Goal: Information Seeking & Learning: Learn about a topic

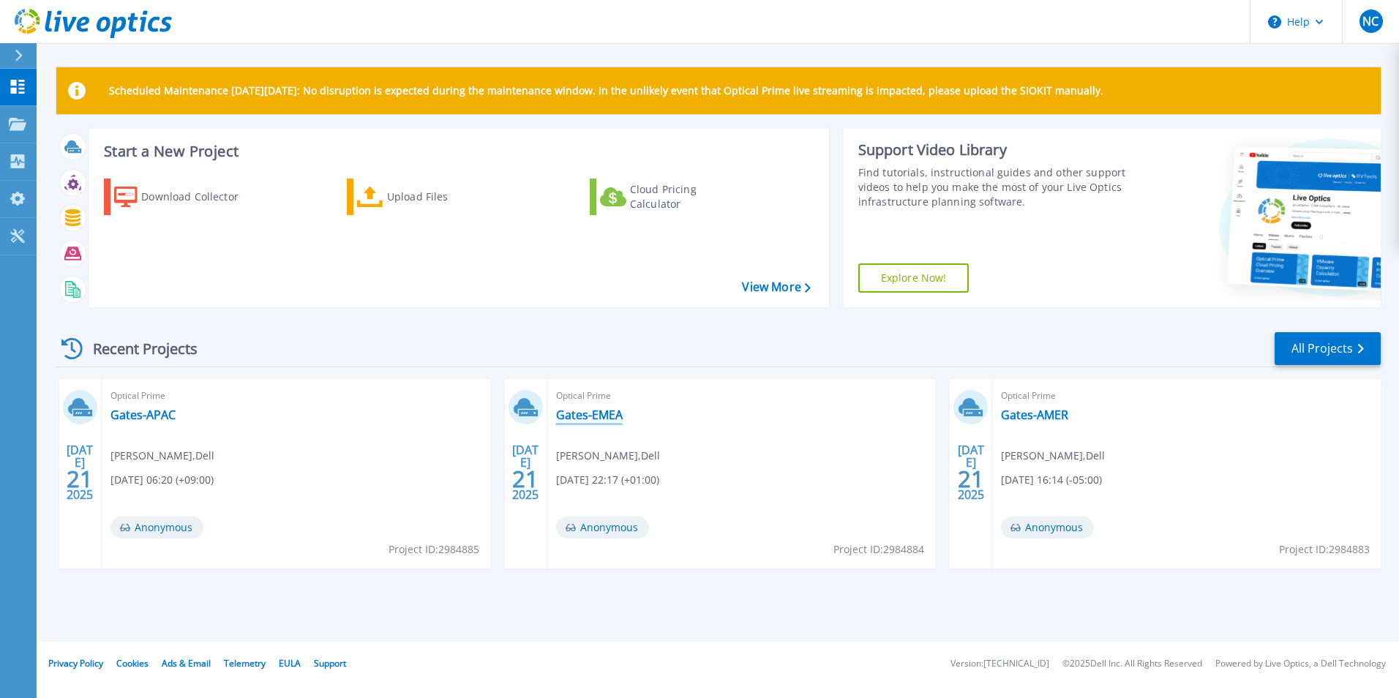
click at [598, 411] on link "Gates-EMEA" at bounding box center [589, 414] width 67 height 15
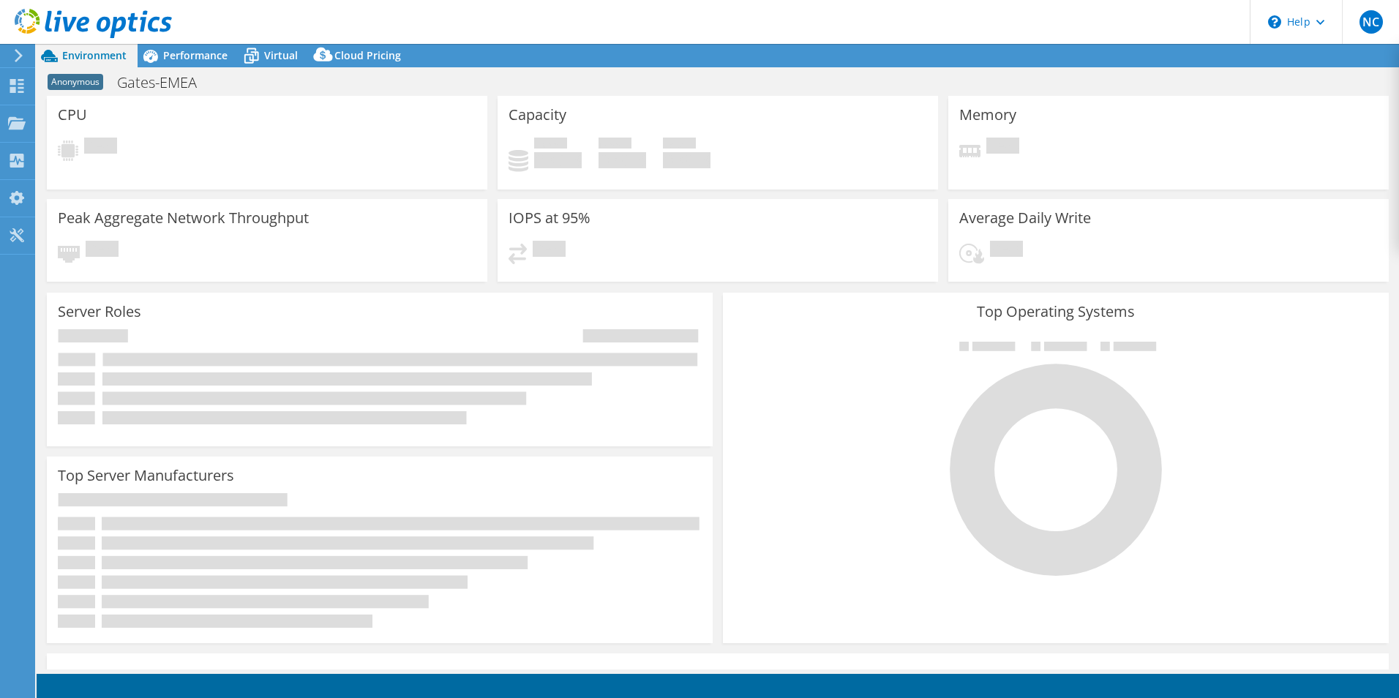
select select "USD"
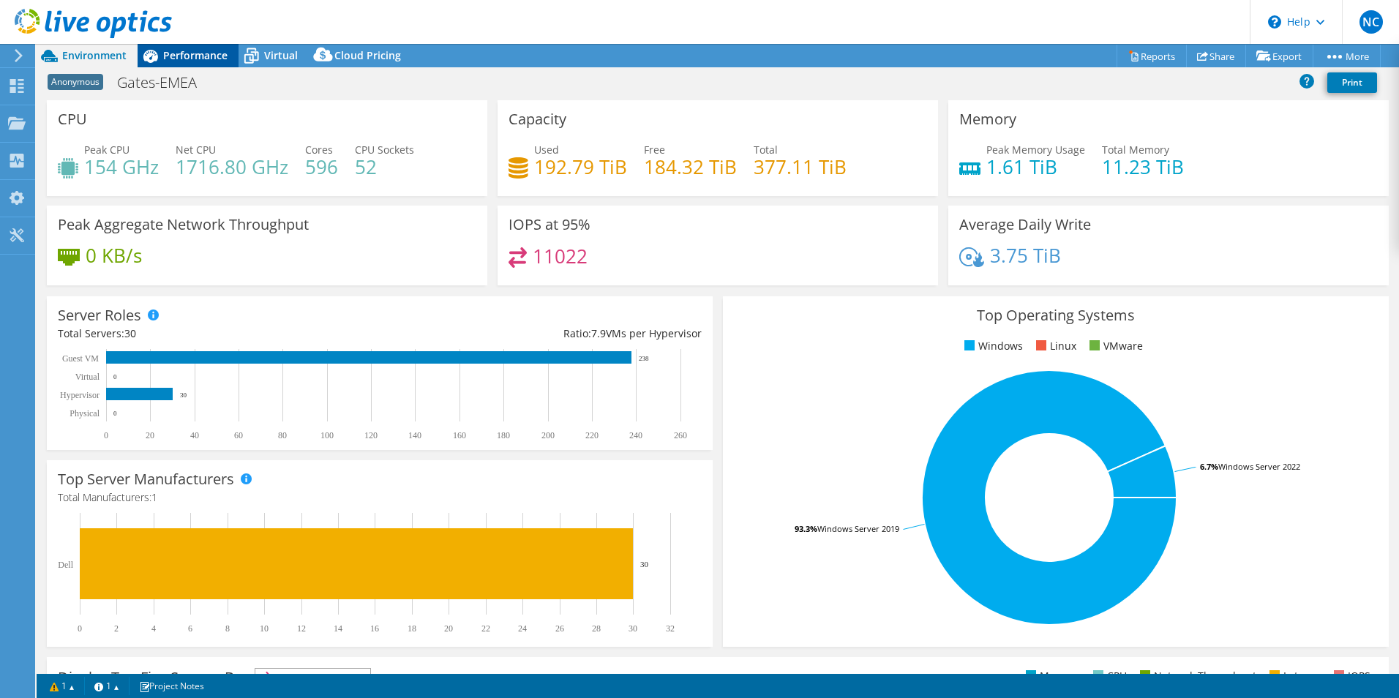
click at [193, 45] on div "Performance" at bounding box center [188, 55] width 101 height 23
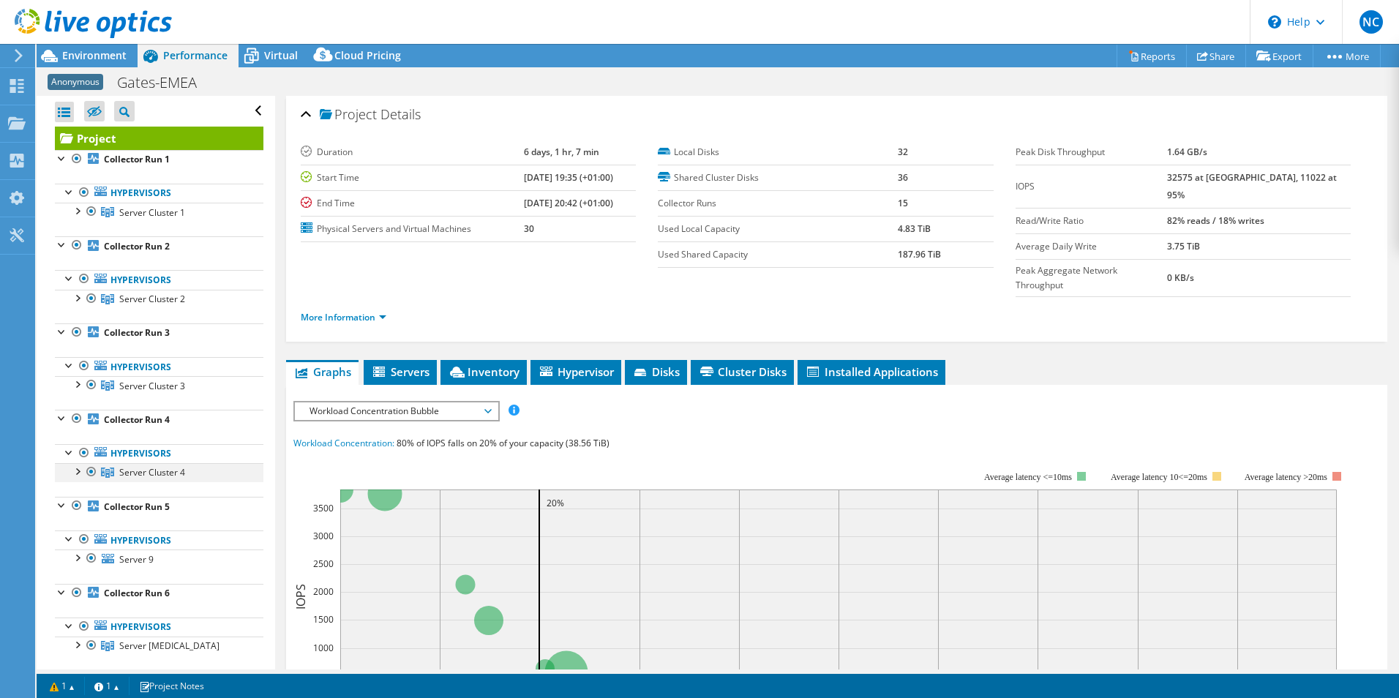
click at [76, 475] on div at bounding box center [76, 470] width 15 height 15
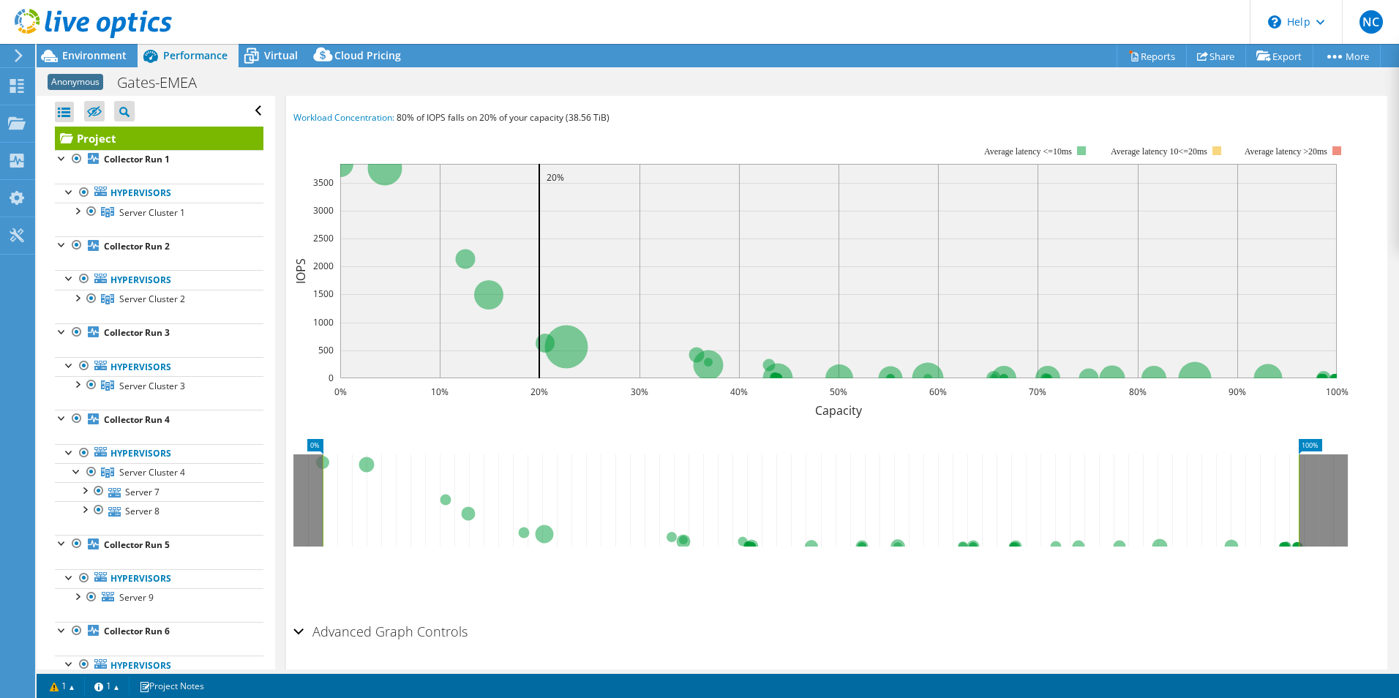
scroll to position [345, 0]
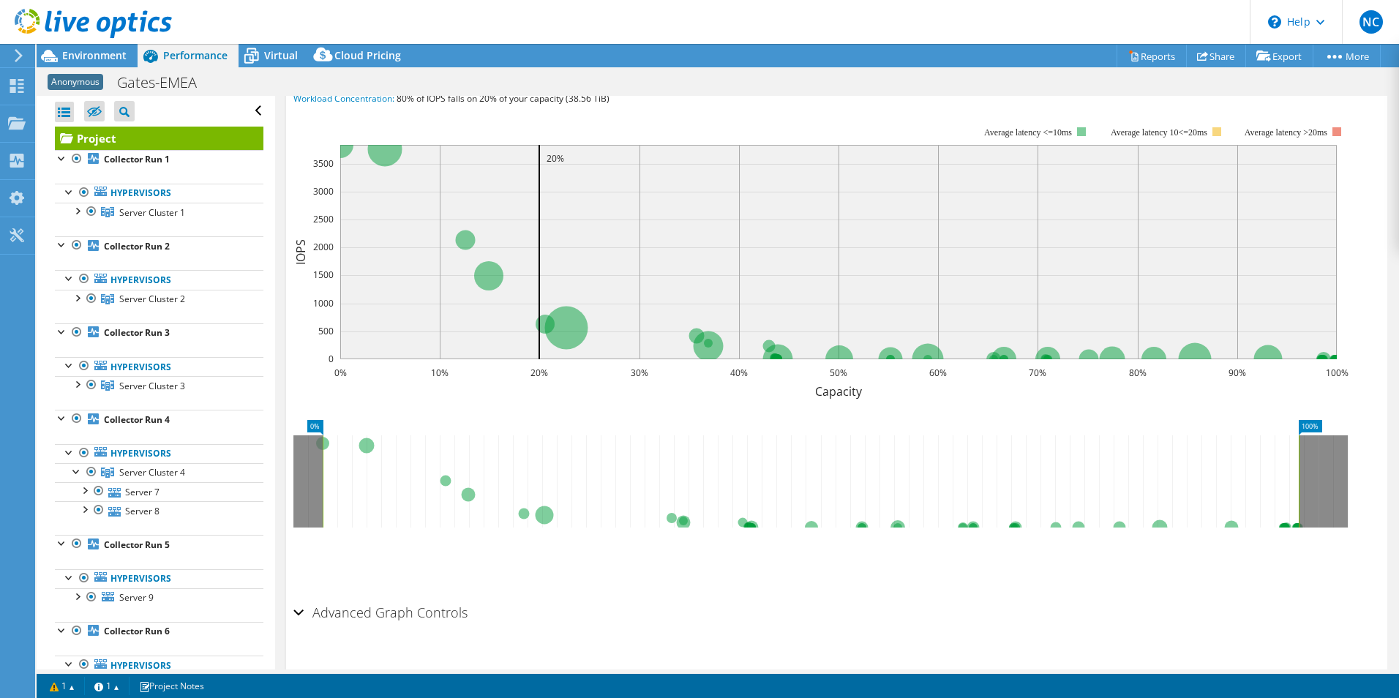
click at [296, 598] on div "Advanced Graph Controls" at bounding box center [836, 613] width 1086 height 31
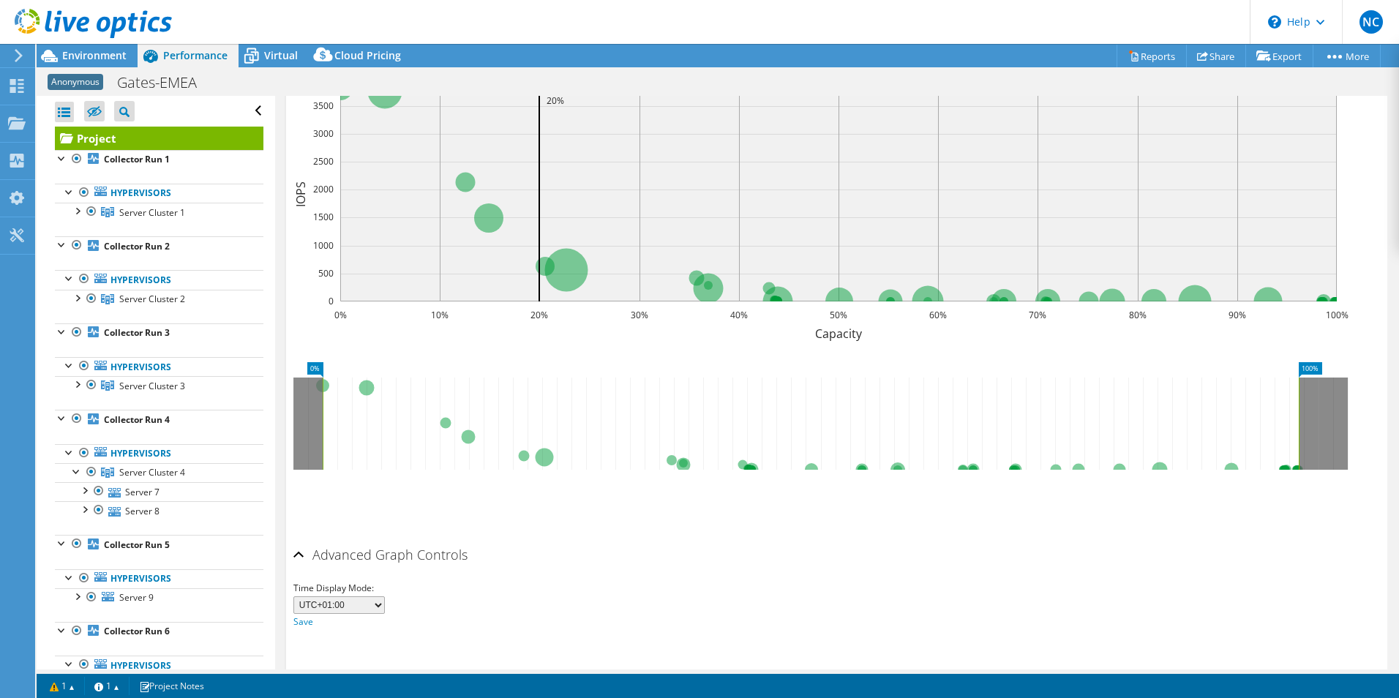
scroll to position [403, 0]
click at [78, 212] on div at bounding box center [76, 210] width 15 height 15
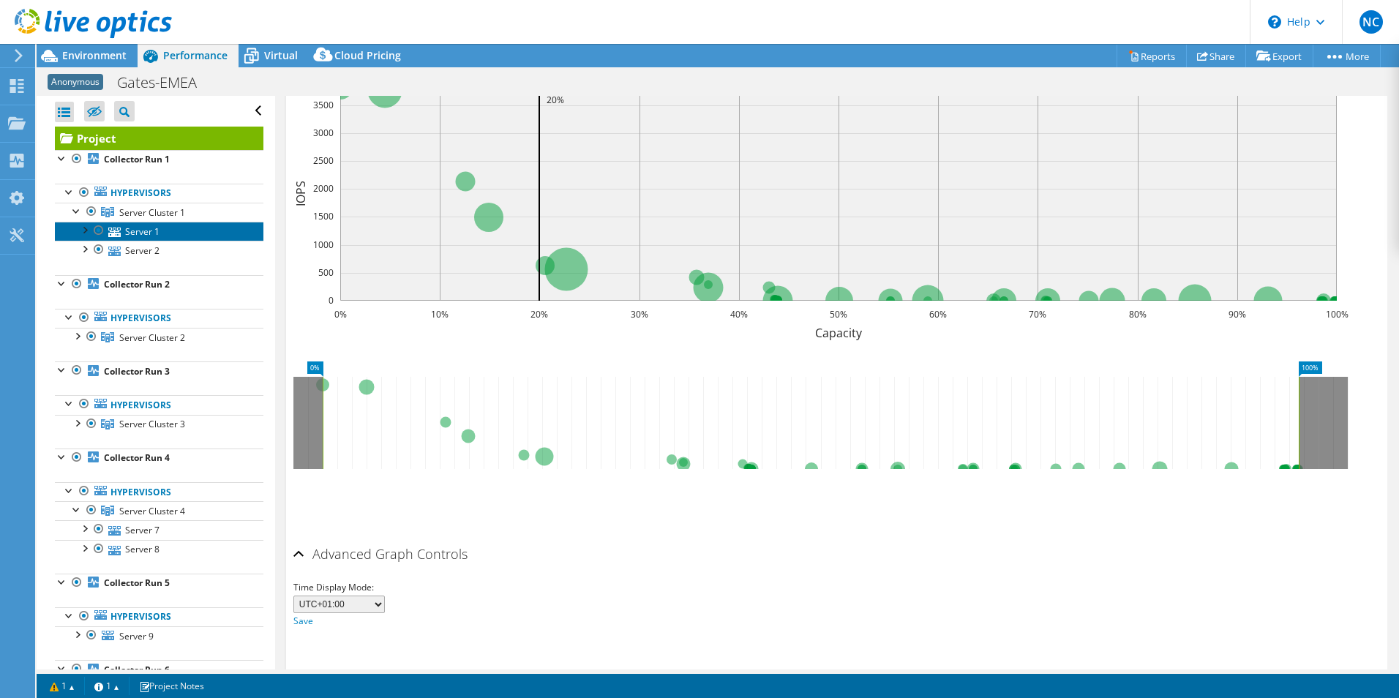
click at [166, 233] on link "Server 1" at bounding box center [159, 231] width 208 height 19
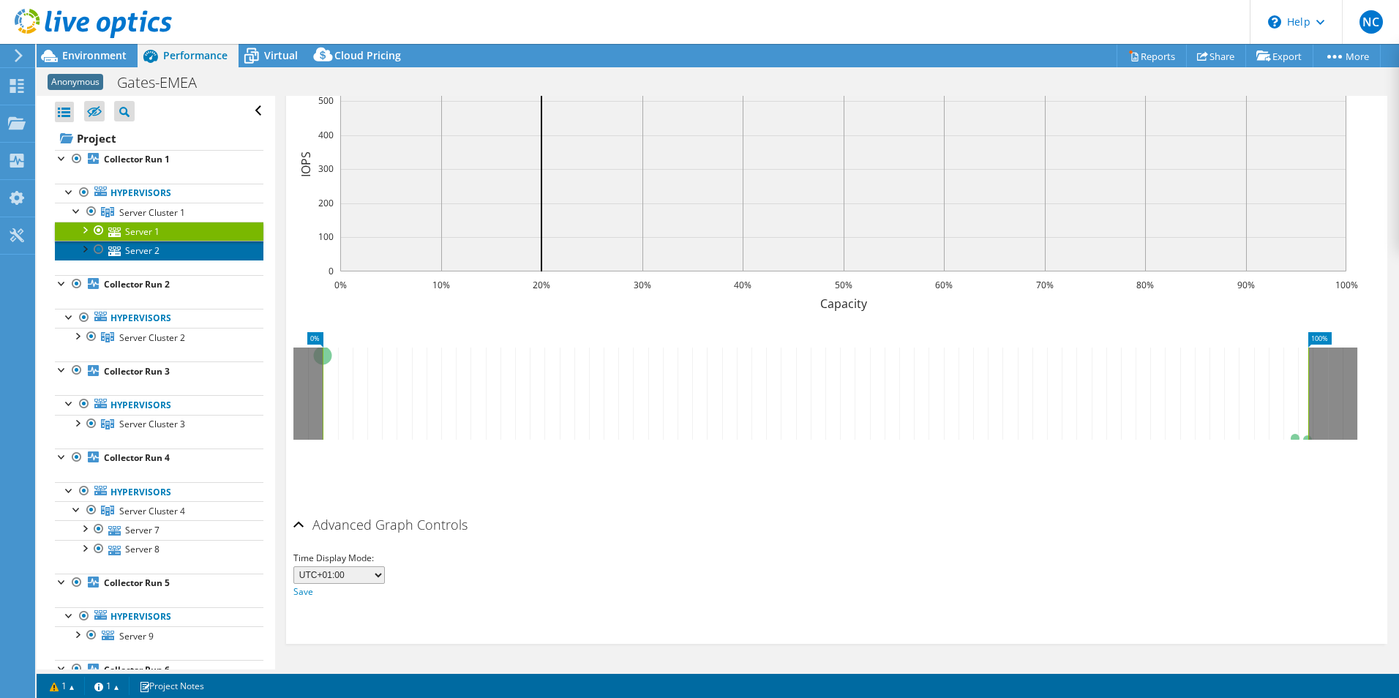
click at [165, 246] on link "Server 2" at bounding box center [159, 250] width 208 height 19
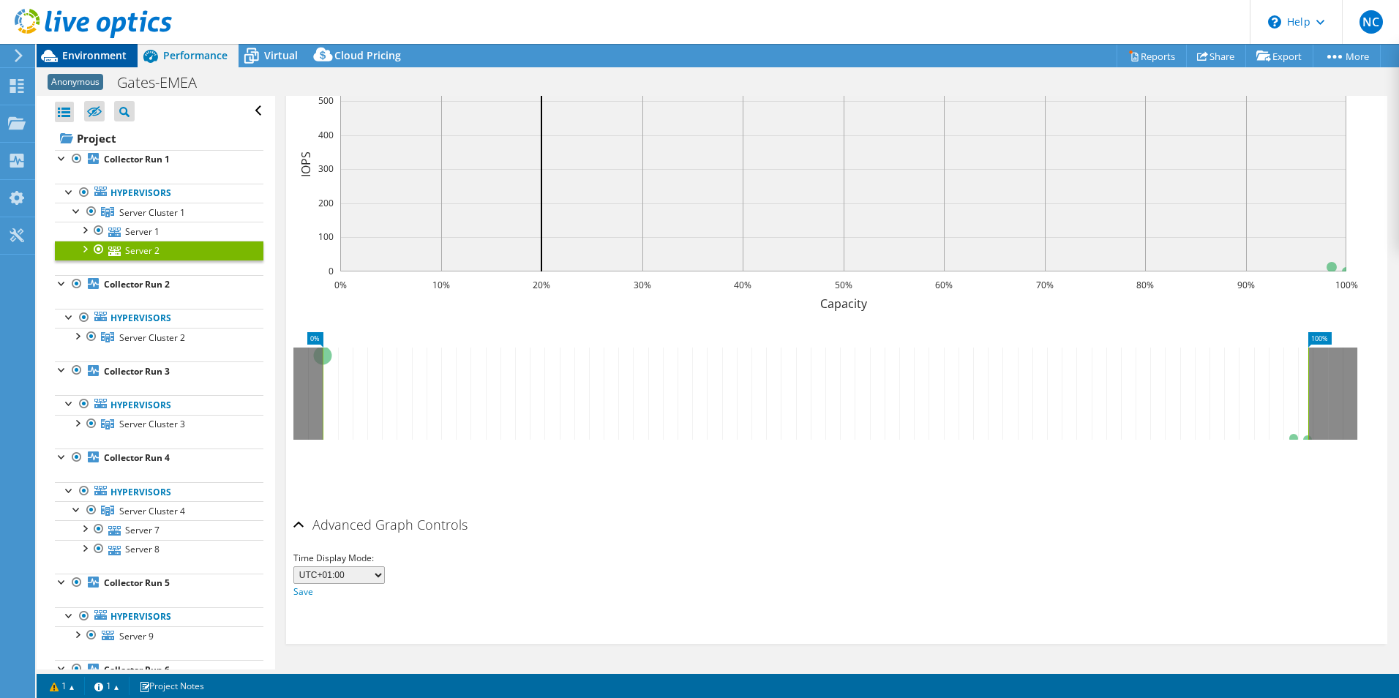
click at [91, 58] on span "Environment" at bounding box center [94, 55] width 64 height 14
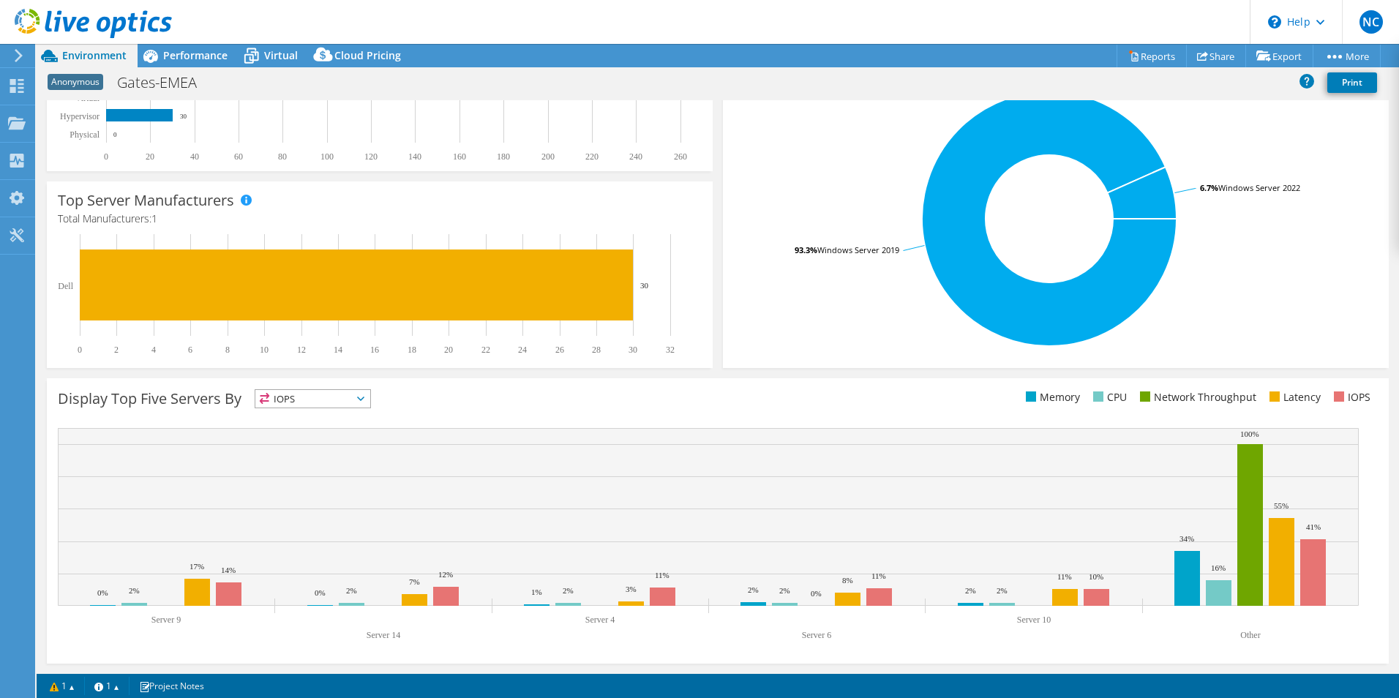
scroll to position [0, 0]
